Goal: Information Seeking & Learning: Check status

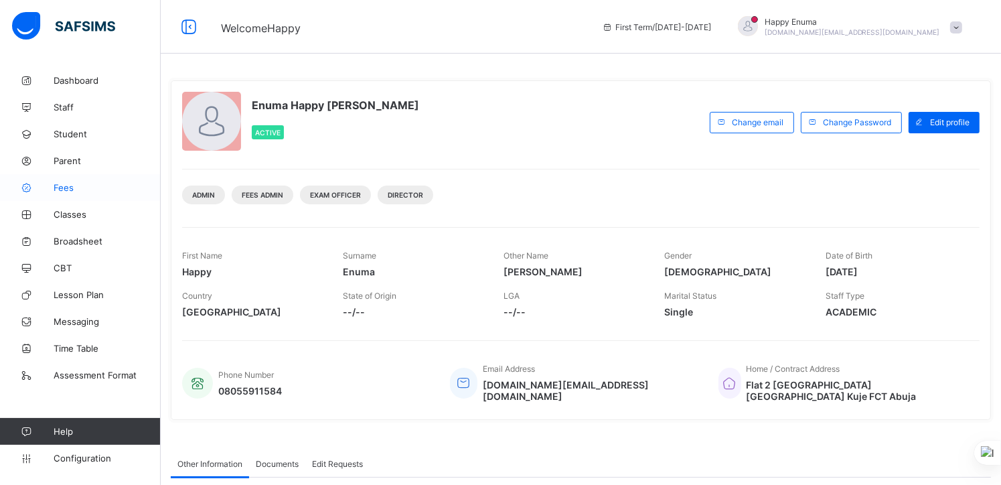
click at [66, 185] on span "Fees" at bounding box center [107, 187] width 107 height 11
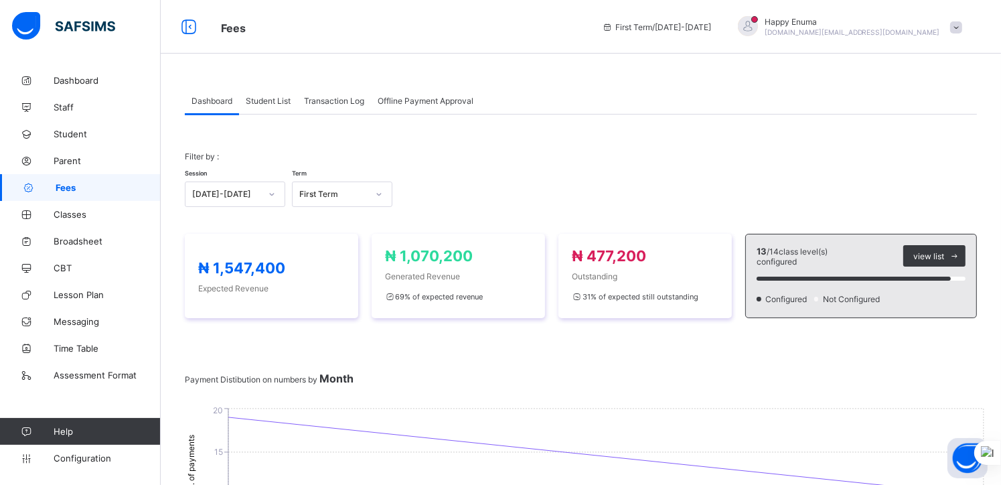
click at [271, 100] on span "Student List" at bounding box center [268, 101] width 45 height 10
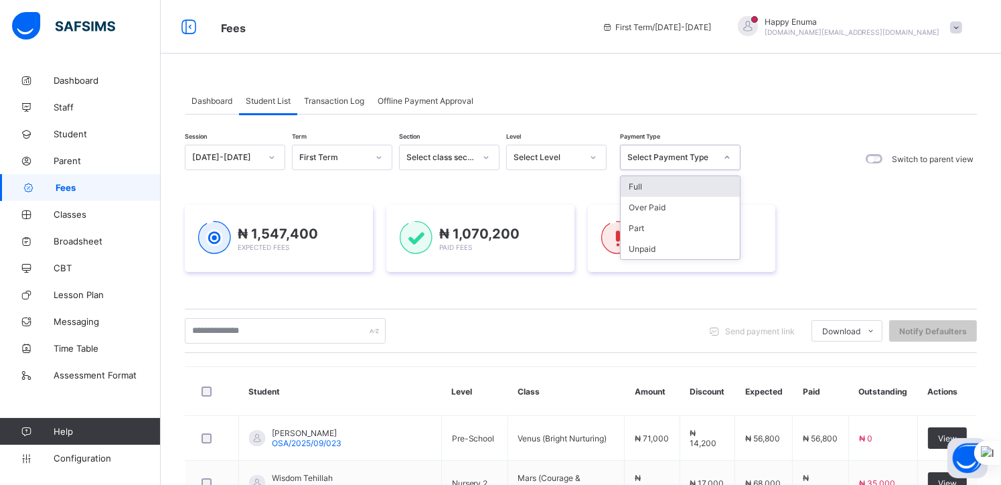
click at [726, 158] on icon at bounding box center [727, 157] width 8 height 13
click at [637, 249] on div "Unpaid" at bounding box center [680, 248] width 119 height 21
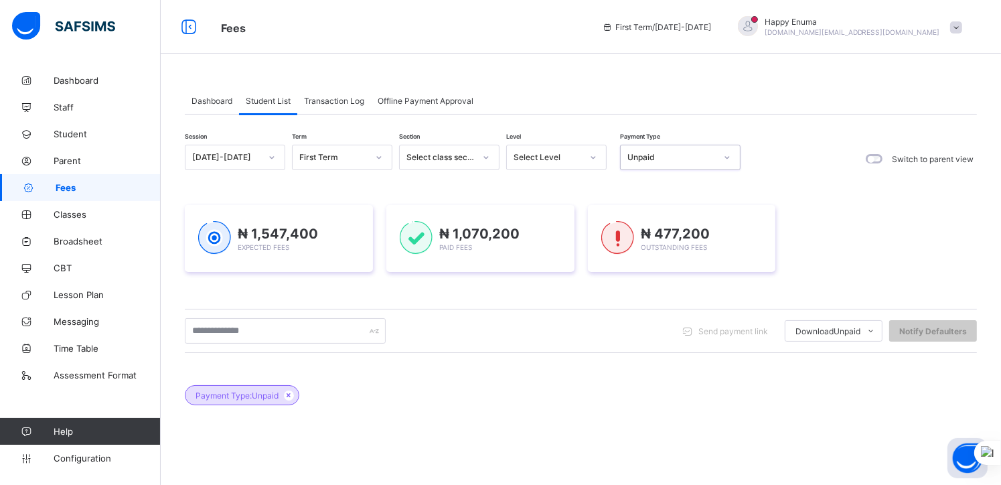
click at [884, 249] on div "₦ 1,547,400 Expected Fees ₦ 1,070,200 Paid Fees ₦ 477,200 Outstanding Fees" at bounding box center [581, 238] width 792 height 67
click at [712, 163] on div "Unpaid" at bounding box center [668, 157] width 94 height 19
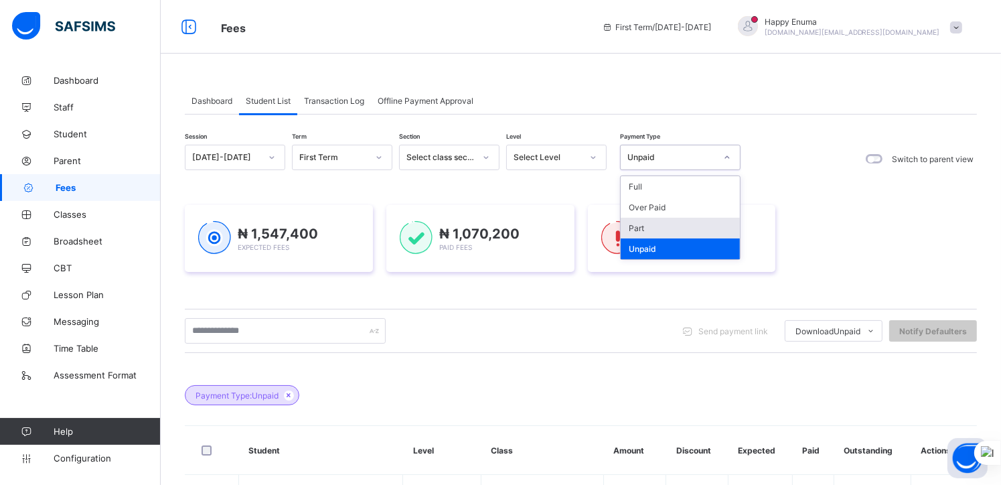
click at [639, 227] on div "Part" at bounding box center [680, 228] width 119 height 21
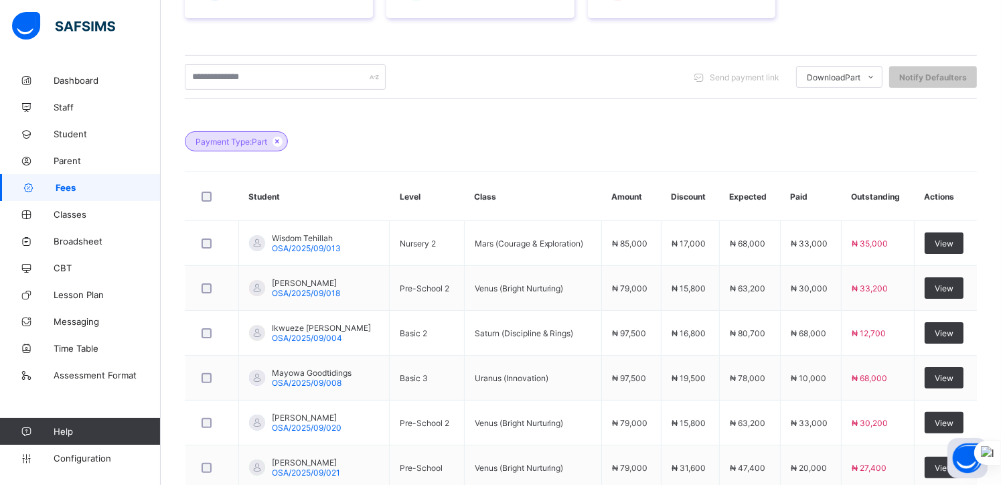
scroll to position [383, 0]
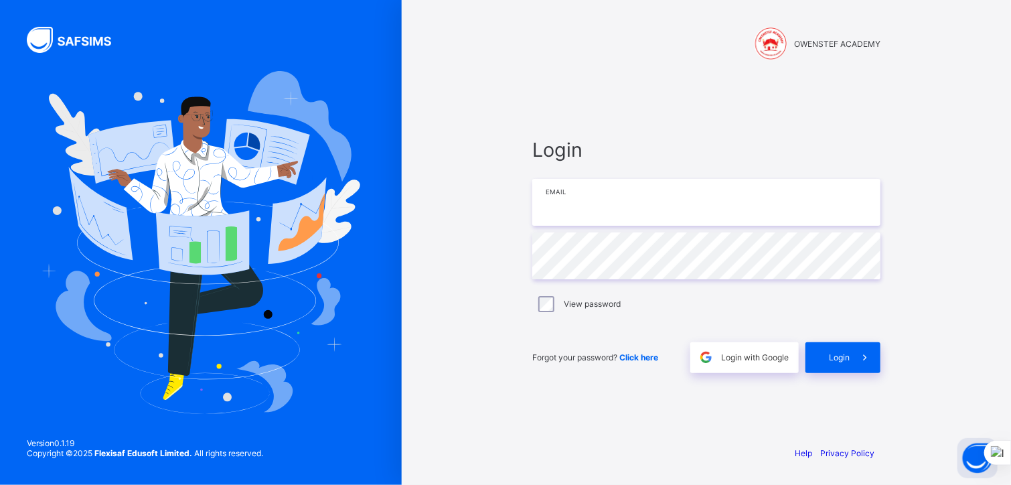
type input "**********"
